Goal: Obtain resource: Obtain resource

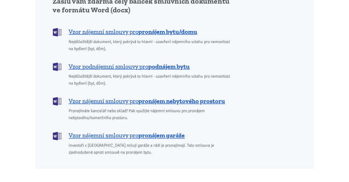
scroll to position [438, 0]
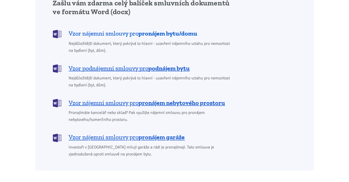
click at [105, 29] on span "Vzor nájemní smlouvy pro pronájem bytu/domu" at bounding box center [133, 33] width 128 height 8
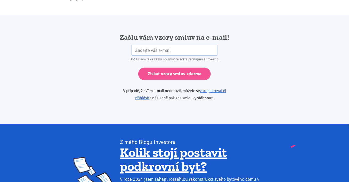
scroll to position [861, 0]
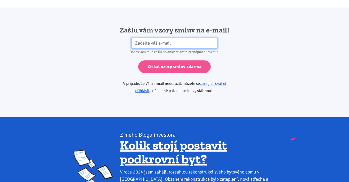
click at [135, 38] on input "email" at bounding box center [175, 43] width 86 height 11
type input "[PERSON_NAME][EMAIL_ADDRESS][DOMAIN_NAME]"
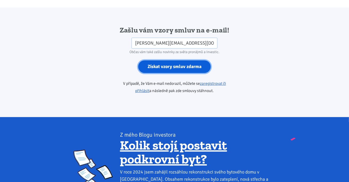
click at [168, 60] on input "Získat vzory smluv zdarma" at bounding box center [174, 66] width 72 height 13
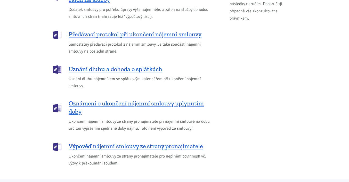
scroll to position [681, 0]
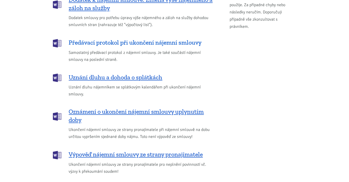
click at [102, 38] on span "Předávací protokol při ukončení nájemní smlouvy" at bounding box center [135, 42] width 133 height 8
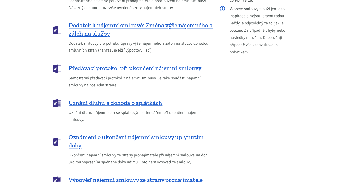
scroll to position [655, 0]
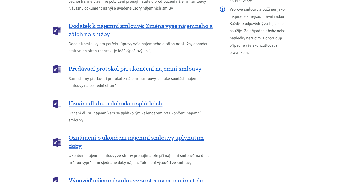
click at [89, 64] on span "Předávací protokol při ukončení nájemní smlouvy" at bounding box center [135, 68] width 133 height 8
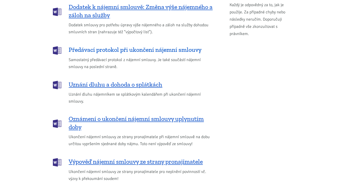
click at [89, 61] on div "Další užitečné dokumenty Potvrzení pronajímatele o prodloužení smlouvy Jednostr…" at bounding box center [132, 65] width 167 height 234
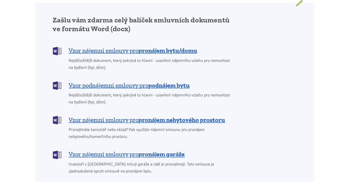
scroll to position [423, 0]
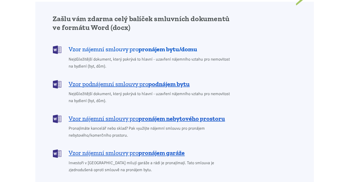
click at [99, 45] on span "Vzor nájemní smlouvy pro pronájem bytu/domu" at bounding box center [133, 49] width 128 height 8
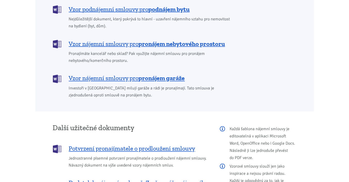
click at [99, 41] on div "Zašlu vám zdarma celý balíček smluvních dokumentů ve formátu Word (docx) Vzor n…" at bounding box center [143, 19] width 188 height 159
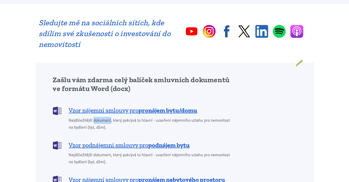
scroll to position [408, 0]
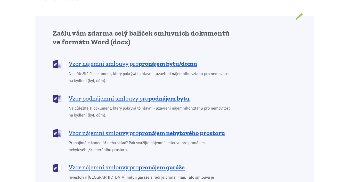
click at [260, 98] on div "Zašlu vám zdarma celý balíček smluvních dokumentů ve formátu Word (docx) Vzor n…" at bounding box center [174, 108] width 250 height 159
click at [116, 60] on span "Vzor nájemní smlouvy pro pronájem bytu/domu" at bounding box center [133, 64] width 128 height 8
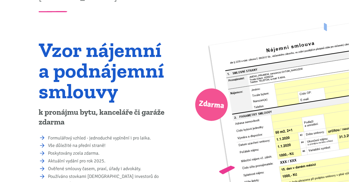
scroll to position [0, 0]
